Goal: Transaction & Acquisition: Purchase product/service

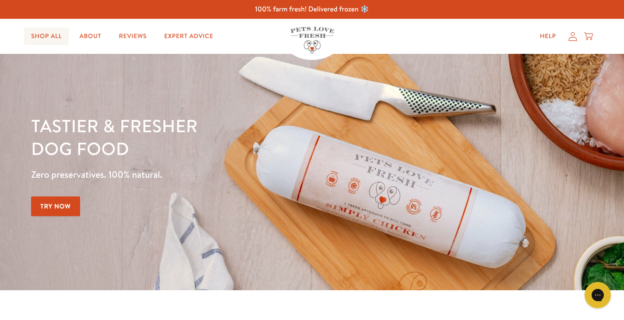
click at [53, 33] on link "Shop All" at bounding box center [46, 37] width 45 height 18
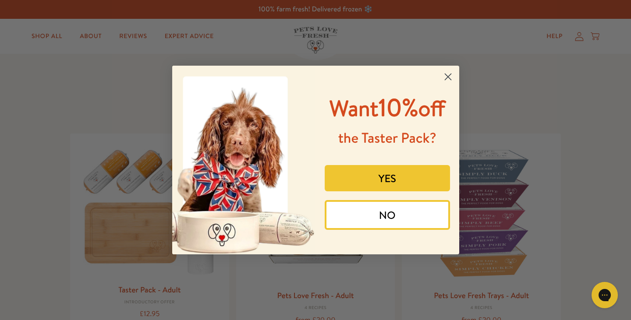
click at [449, 74] on circle "Close dialog" at bounding box center [447, 77] width 14 height 14
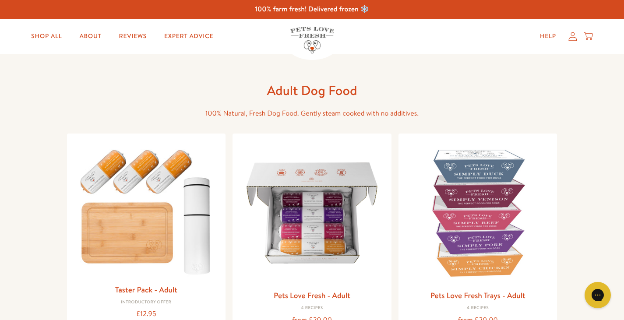
drag, startPoint x: 626, startPoint y: 42, endPoint x: 630, endPoint y: 56, distance: 14.8
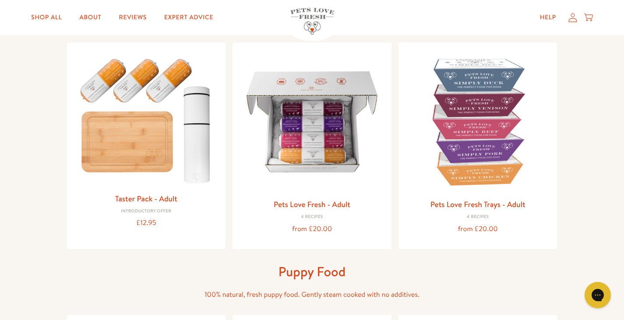
scroll to position [88, 0]
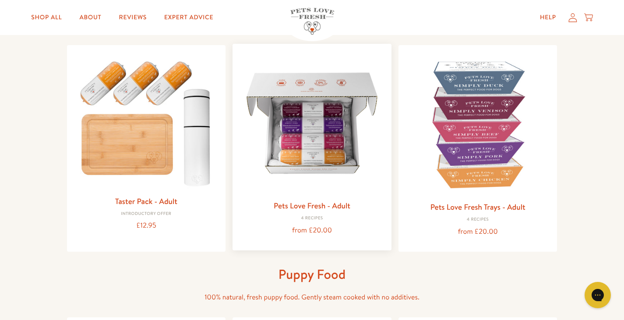
click at [331, 139] on img at bounding box center [312, 123] width 145 height 145
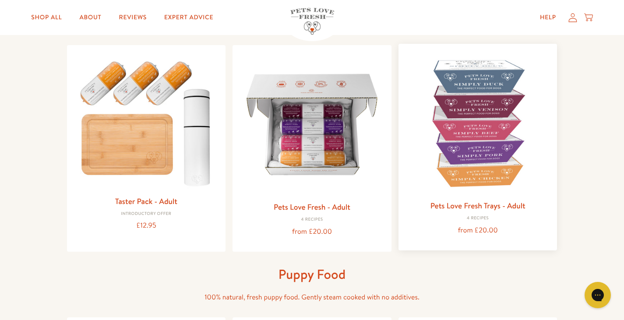
click at [474, 85] on img at bounding box center [478, 123] width 145 height 145
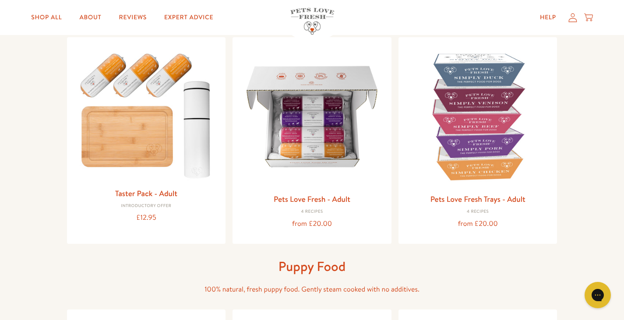
scroll to position [102, 0]
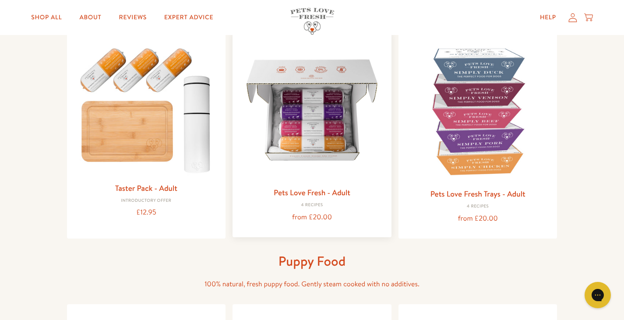
click at [292, 192] on link "Pets Love Fresh - Adult" at bounding box center [312, 192] width 77 height 11
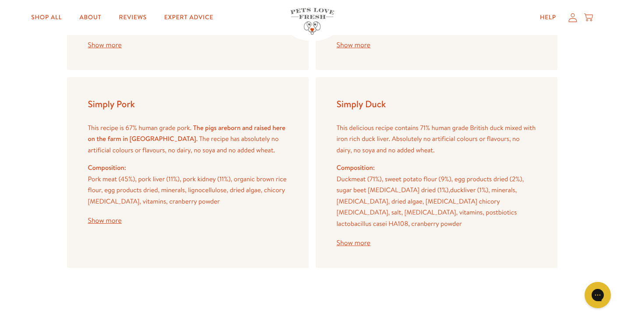
scroll to position [1209, 0]
